Goal: Task Accomplishment & Management: Use online tool/utility

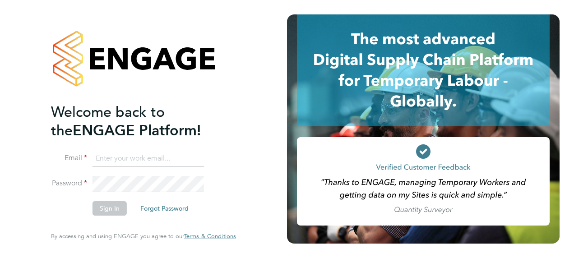
type input "[PERSON_NAME][EMAIL_ADDRESS][PERSON_NAME][DOMAIN_NAME]"
click at [97, 212] on button "Sign In" at bounding box center [110, 208] width 34 height 14
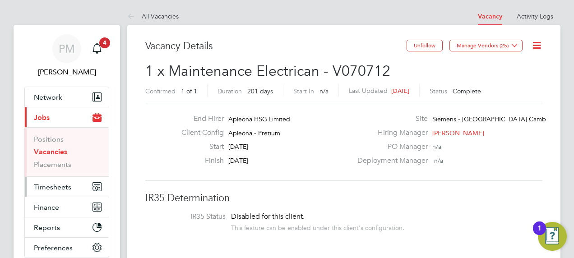
click at [43, 188] on span "Timesheets" at bounding box center [52, 187] width 37 height 9
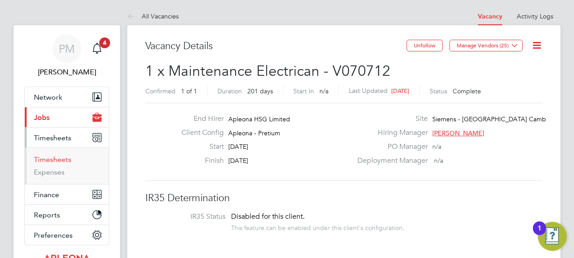
click at [51, 158] on link "Timesheets" at bounding box center [52, 159] width 37 height 9
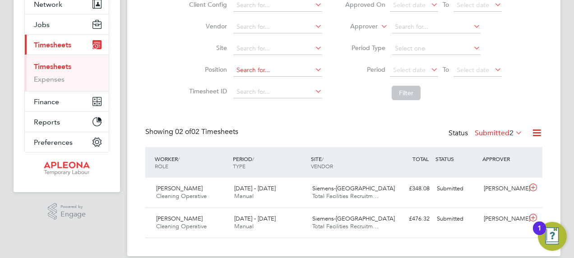
scroll to position [105, 0]
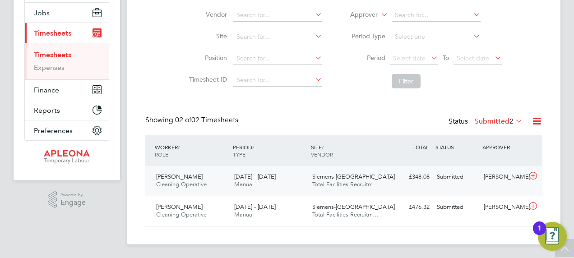
click at [253, 177] on span "9 - 15 Aug 2025" at bounding box center [255, 177] width 42 height 8
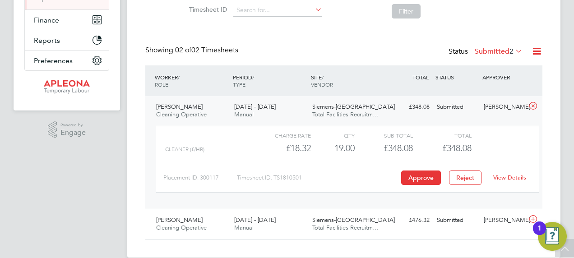
scroll to position [188, 0]
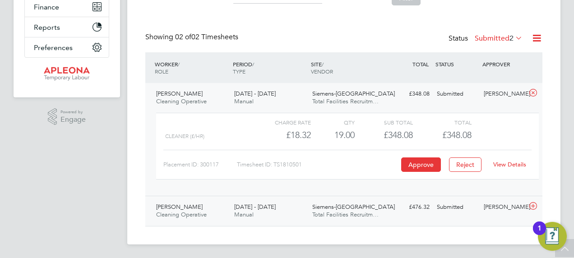
drag, startPoint x: 236, startPoint y: 204, endPoint x: 239, endPoint y: 170, distance: 34.5
click at [235, 204] on span "23 - 29 Aug 2025" at bounding box center [255, 207] width 42 height 8
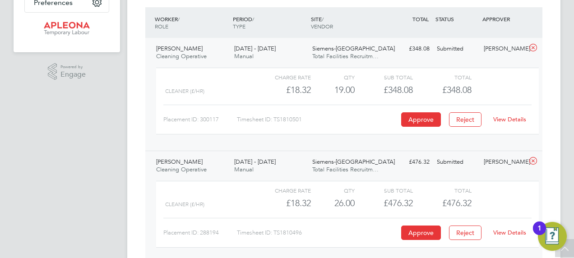
scroll to position [271, 0]
